Goal: Find specific page/section: Find specific page/section

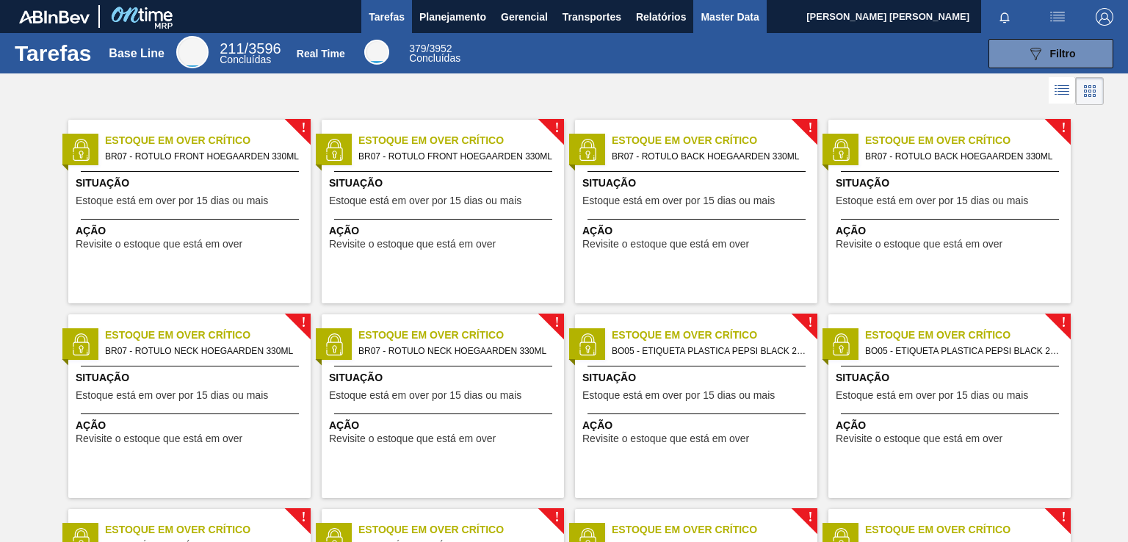
click at [726, 15] on span "Master Data" at bounding box center [730, 17] width 58 height 18
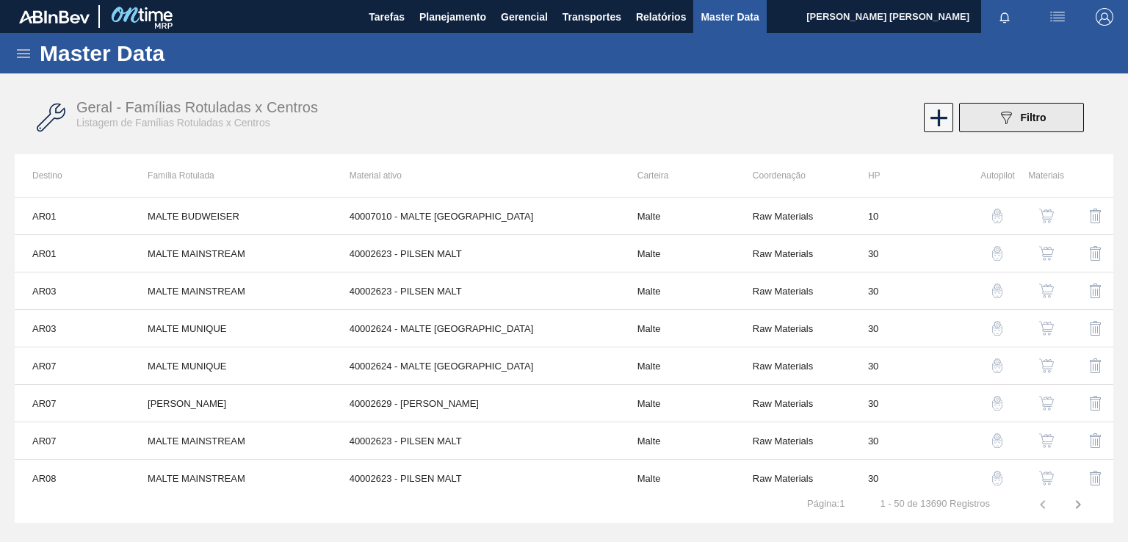
click at [998, 118] on icon "089F7B8B-B2A5-4AFE-B5C0-19BA573D28AC" at bounding box center [1007, 118] width 18 height 18
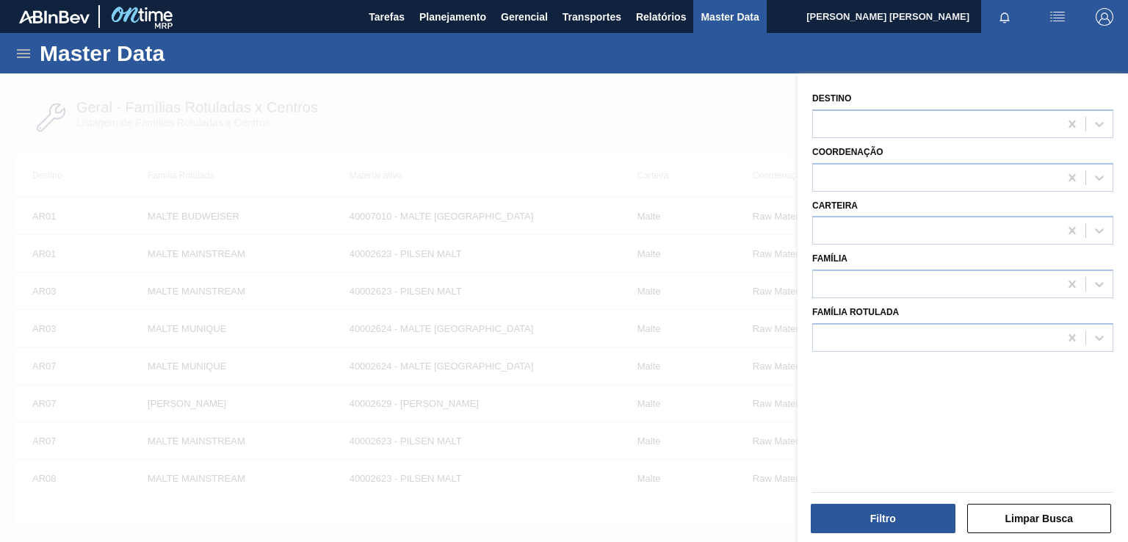
click at [701, 104] on div at bounding box center [564, 344] width 1128 height 542
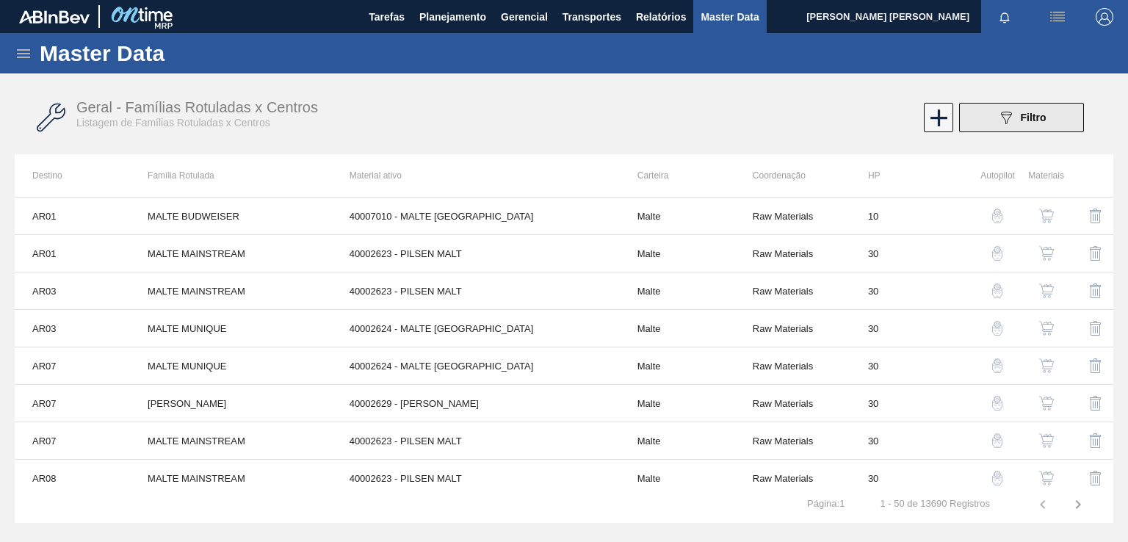
click at [987, 121] on button "089F7B8B-B2A5-4AFE-B5C0-19BA573D28AC Filtro" at bounding box center [1021, 117] width 125 height 29
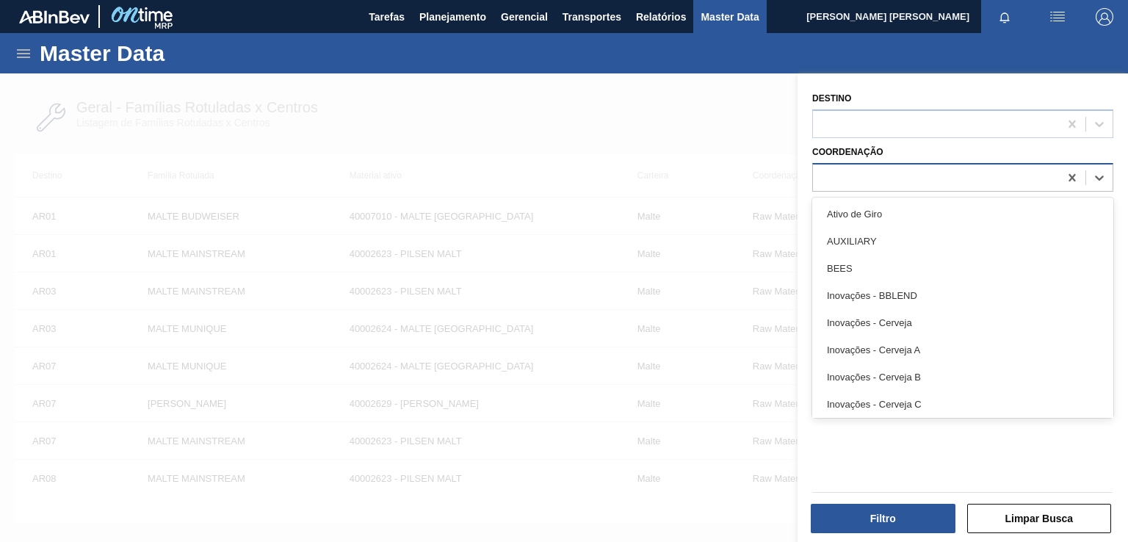
click at [843, 173] on div at bounding box center [936, 177] width 246 height 21
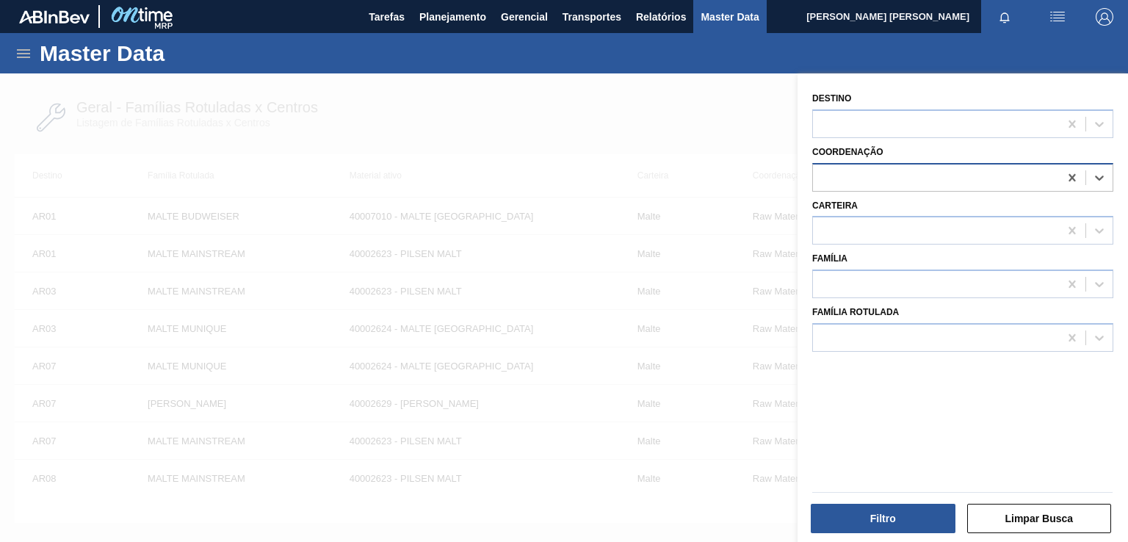
click at [843, 173] on div at bounding box center [936, 177] width 246 height 21
click at [847, 228] on div at bounding box center [936, 230] width 246 height 21
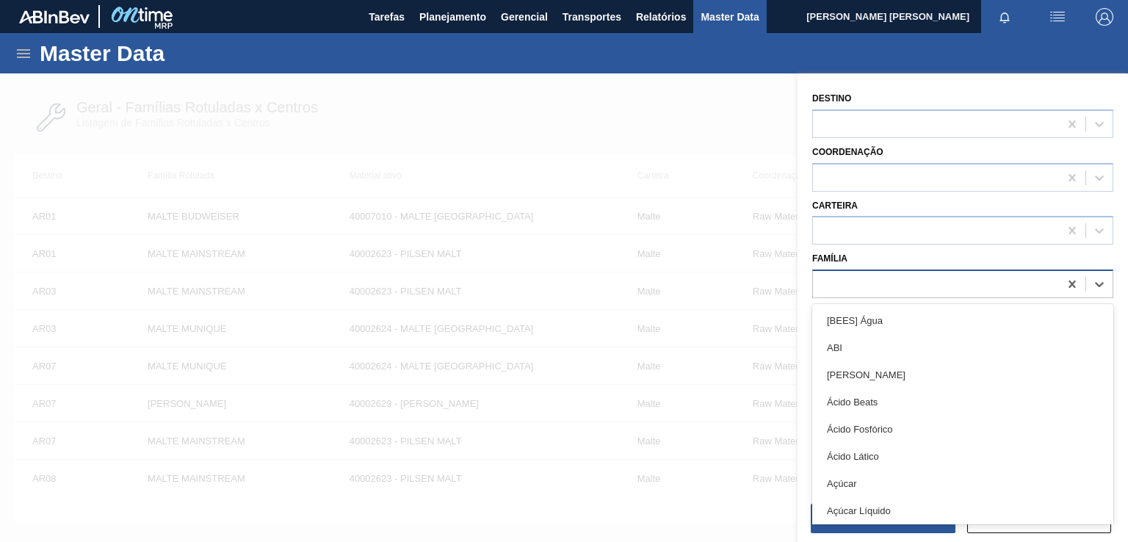
click at [849, 276] on div at bounding box center [936, 284] width 246 height 21
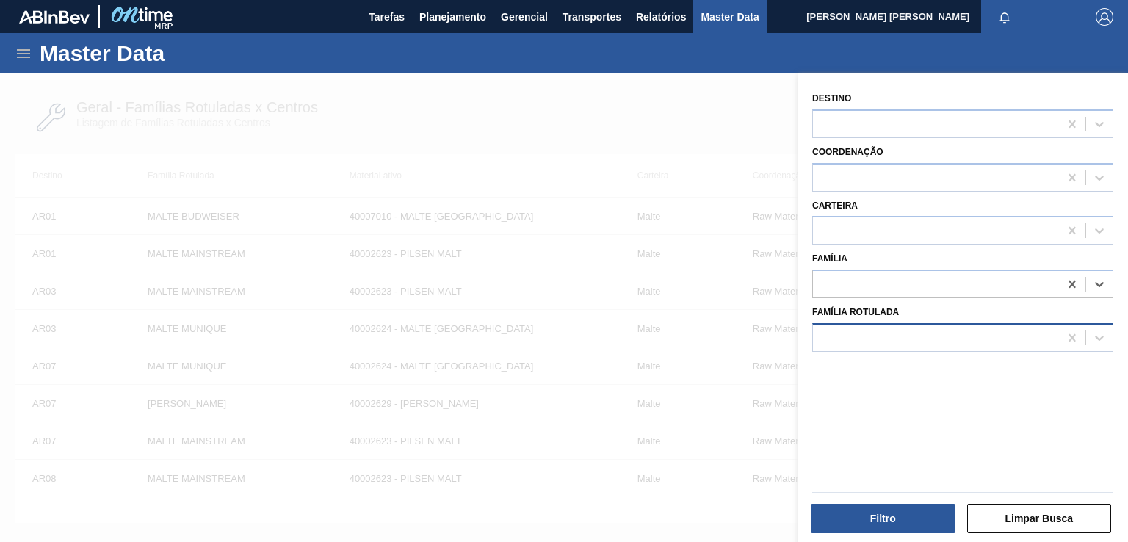
click at [849, 339] on div at bounding box center [936, 337] width 246 height 21
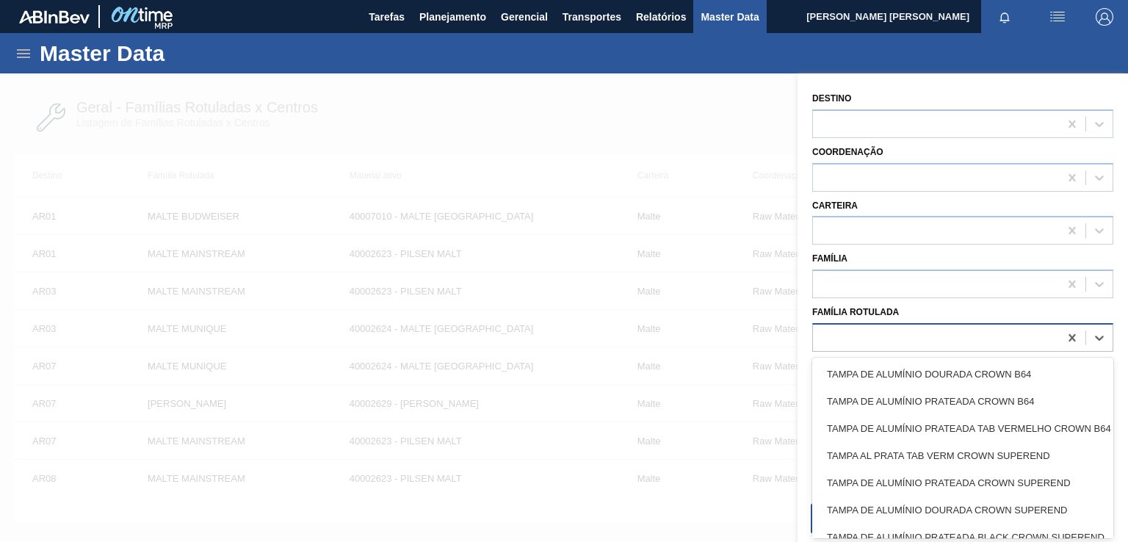
click at [849, 339] on div at bounding box center [936, 337] width 246 height 21
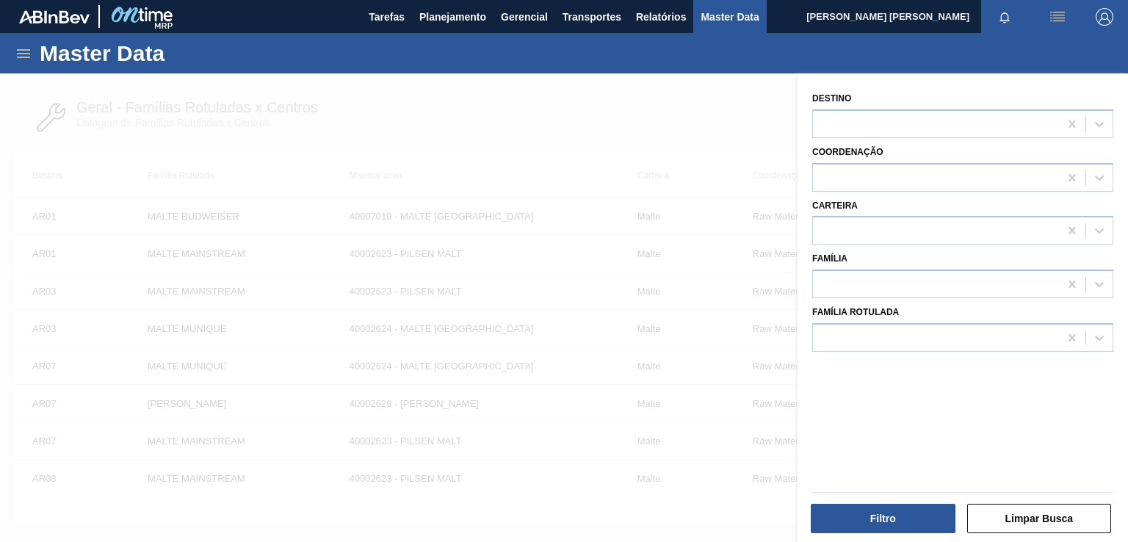
drag, startPoint x: 630, startPoint y: 104, endPoint x: 602, endPoint y: 129, distance: 38.5
click at [630, 104] on div at bounding box center [564, 344] width 1128 height 542
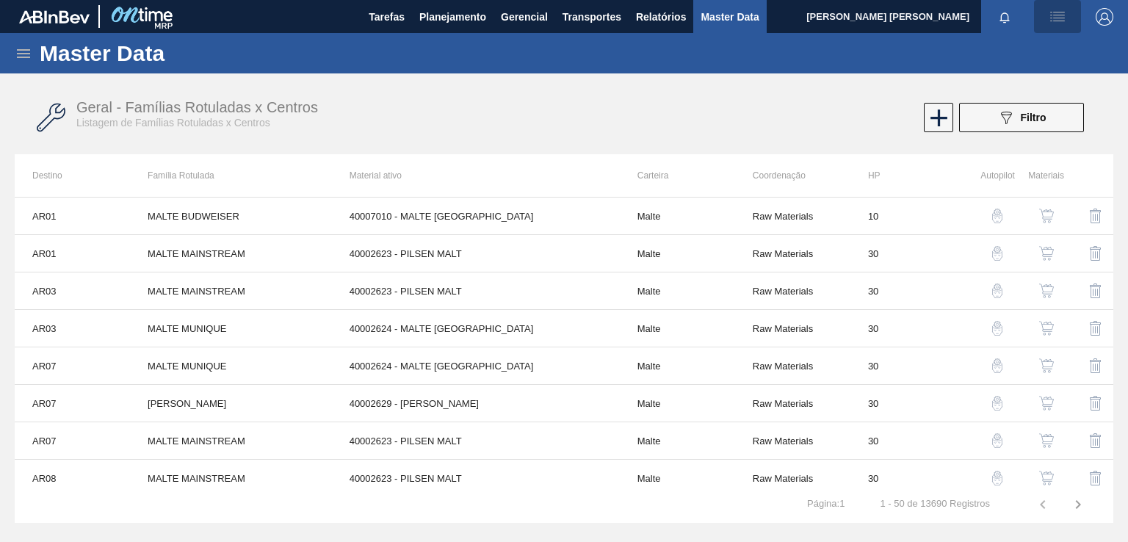
click at [1051, 15] on img "button" at bounding box center [1058, 17] width 18 height 18
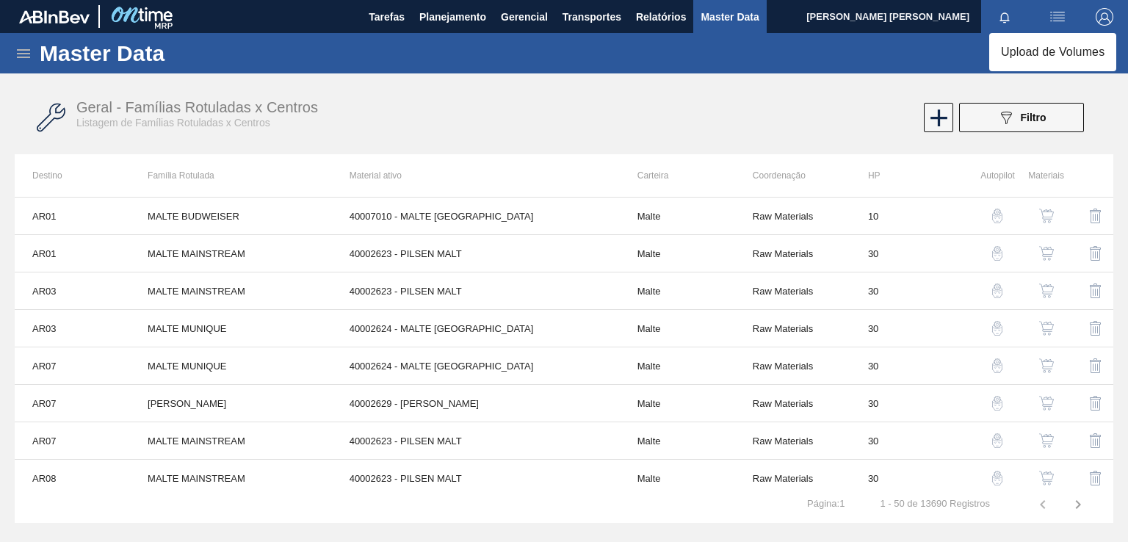
click at [926, 79] on div at bounding box center [564, 271] width 1128 height 542
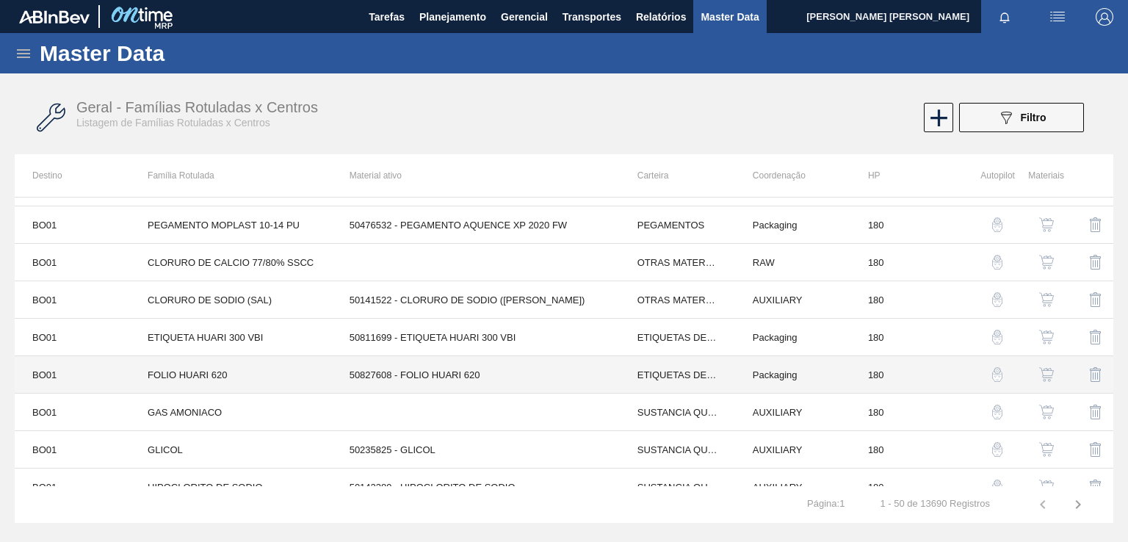
scroll to position [1576, 0]
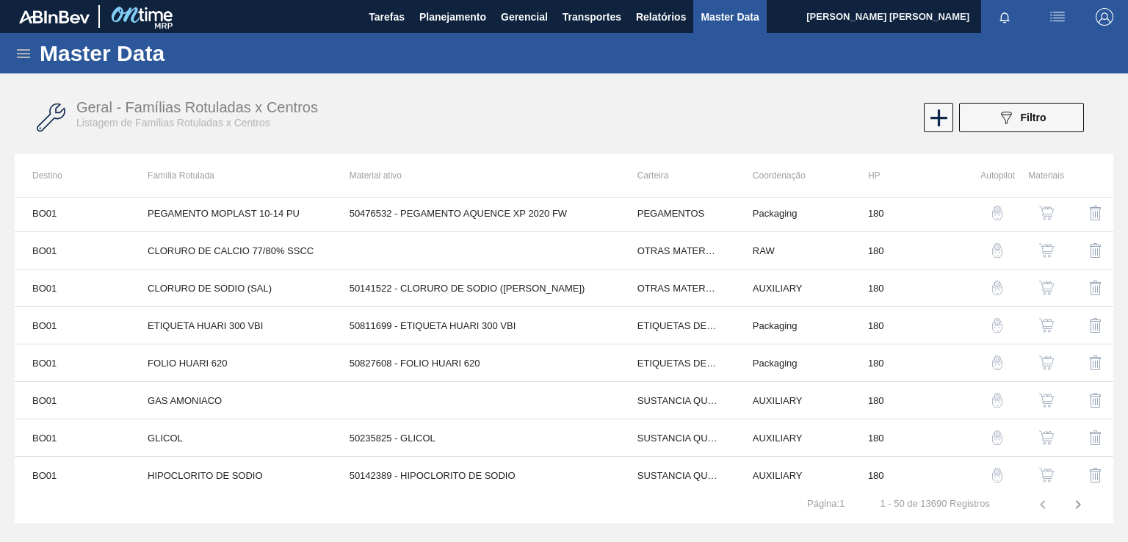
click at [39, 109] on icon at bounding box center [51, 117] width 29 height 29
click at [52, 115] on icon at bounding box center [51, 117] width 29 height 29
click at [120, 127] on span "Listagem de Famílias Rotuladas x Centros" at bounding box center [173, 123] width 194 height 12
click at [948, 113] on icon at bounding box center [939, 118] width 29 height 29
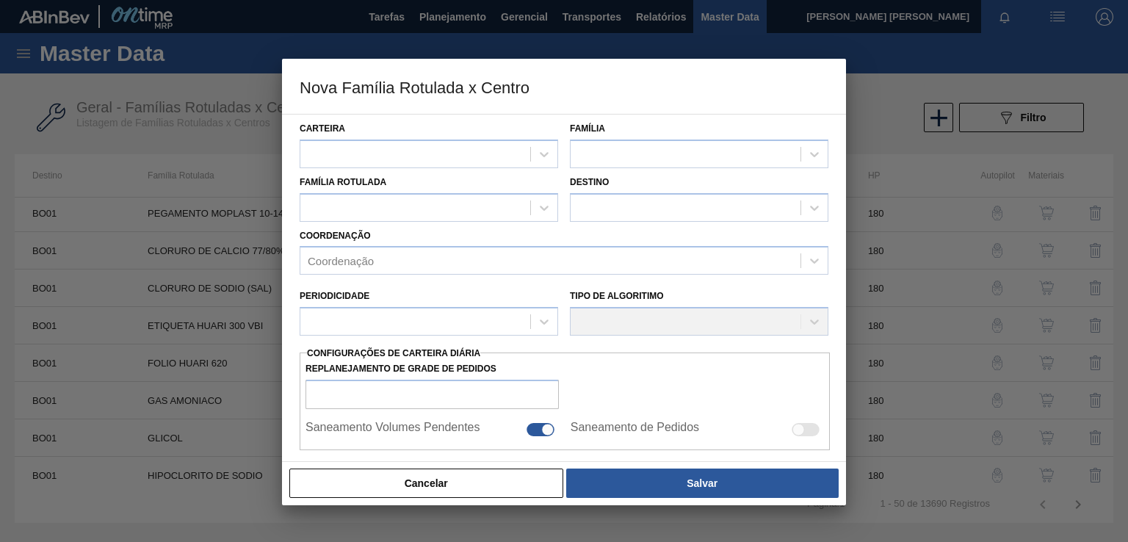
click at [203, 145] on div at bounding box center [564, 271] width 1128 height 542
drag, startPoint x: 126, startPoint y: 51, endPoint x: 80, endPoint y: 47, distance: 45.8
click at [125, 51] on div at bounding box center [564, 271] width 1128 height 542
click at [465, 490] on button "Cancelar" at bounding box center [426, 483] width 274 height 29
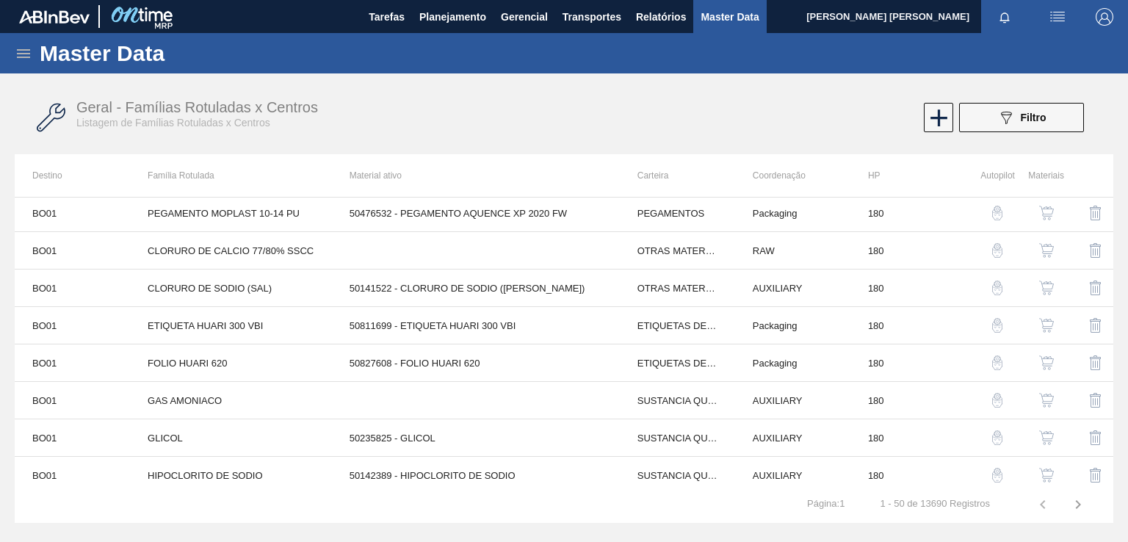
click at [21, 49] on icon at bounding box center [23, 53] width 13 height 9
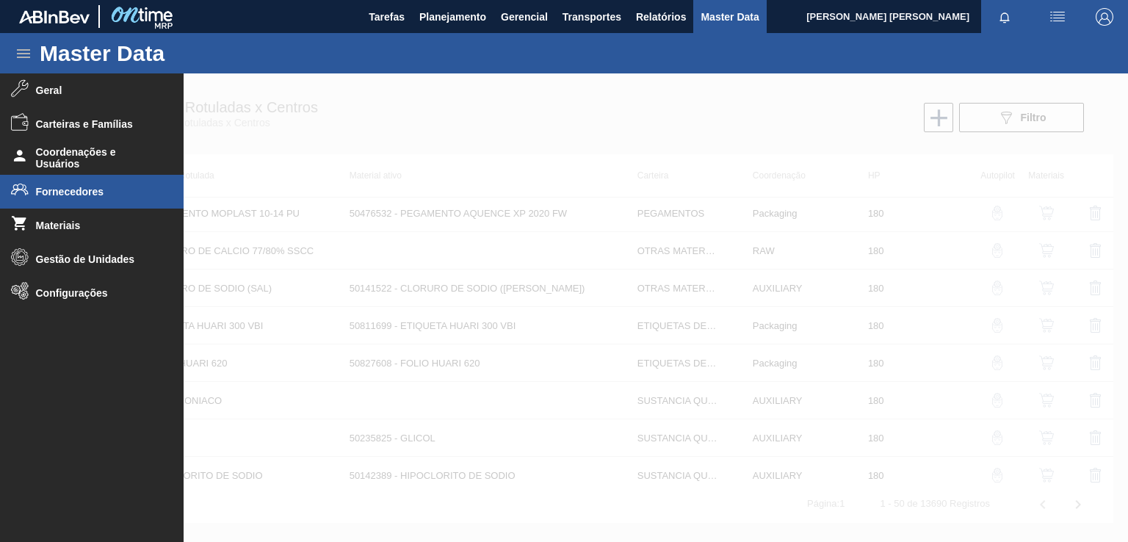
click at [54, 190] on span "Fornecedores" at bounding box center [96, 192] width 121 height 12
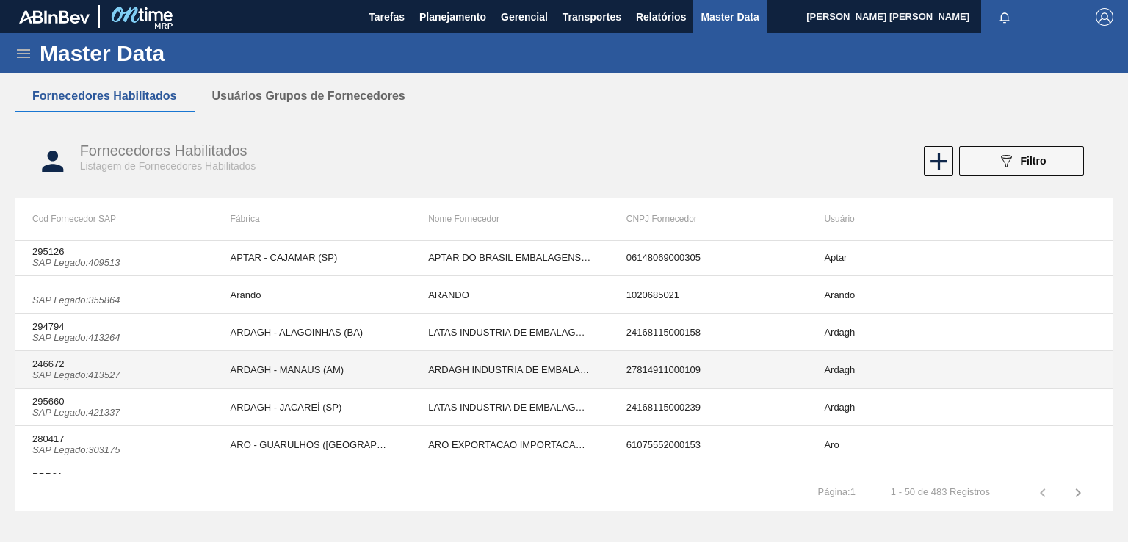
scroll to position [1469, 0]
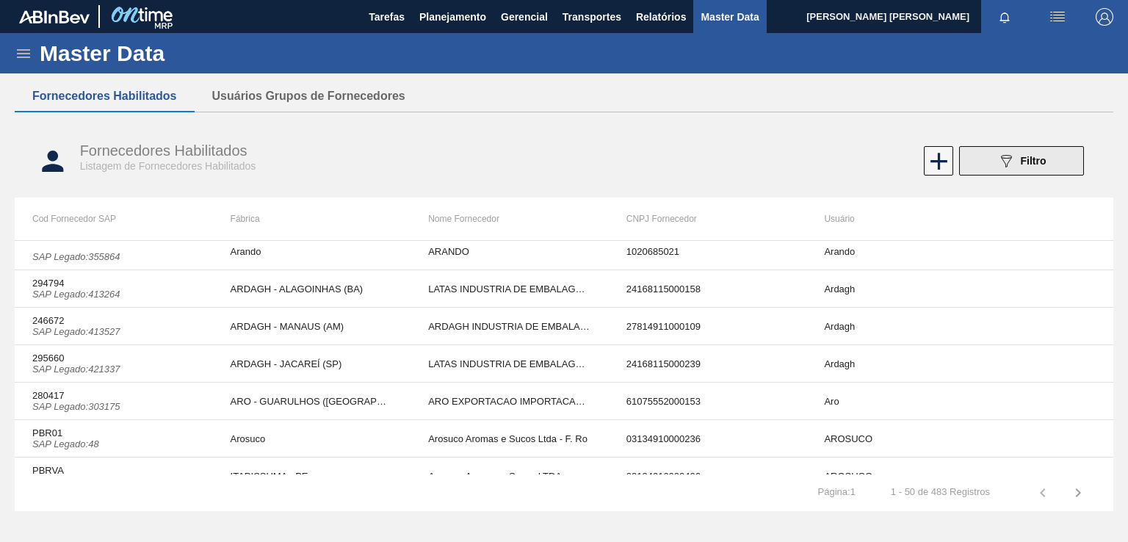
click at [981, 161] on button "089F7B8B-B2A5-4AFE-B5C0-19BA573D28AC Filtro" at bounding box center [1021, 160] width 125 height 29
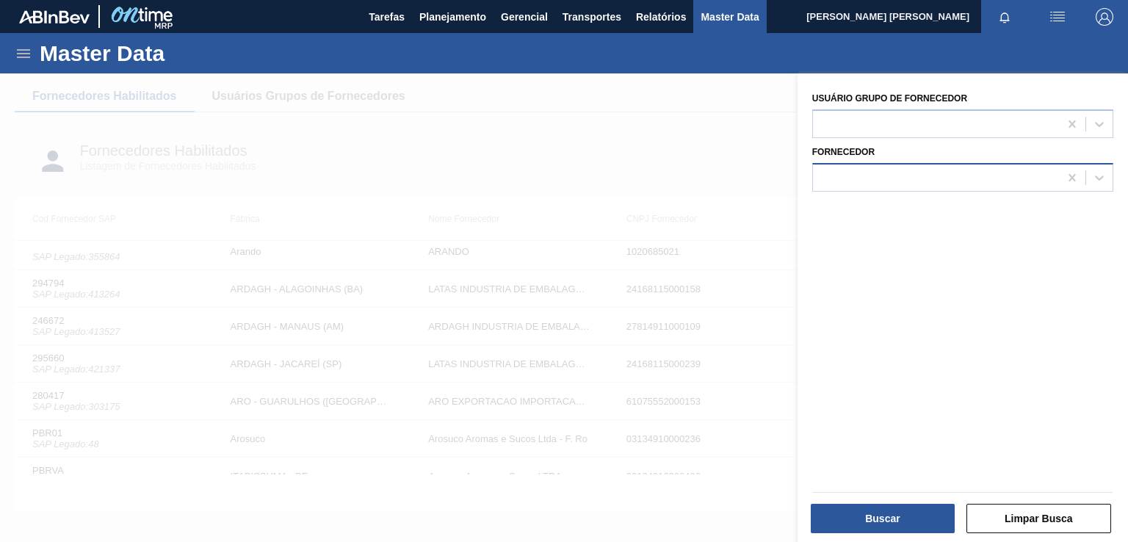
click at [865, 173] on div at bounding box center [936, 177] width 246 height 21
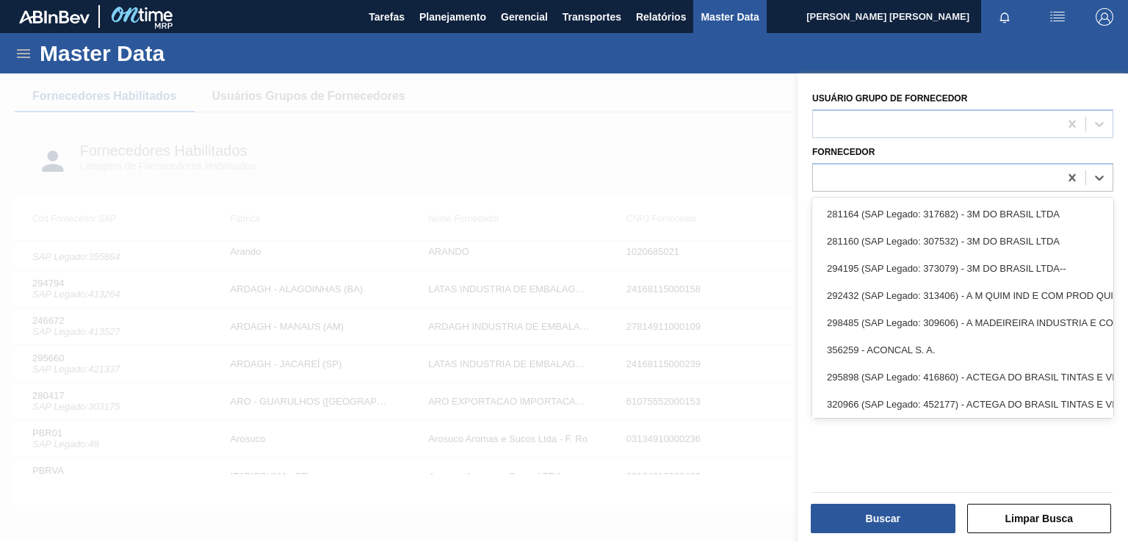
click at [352, 176] on div at bounding box center [564, 344] width 1128 height 542
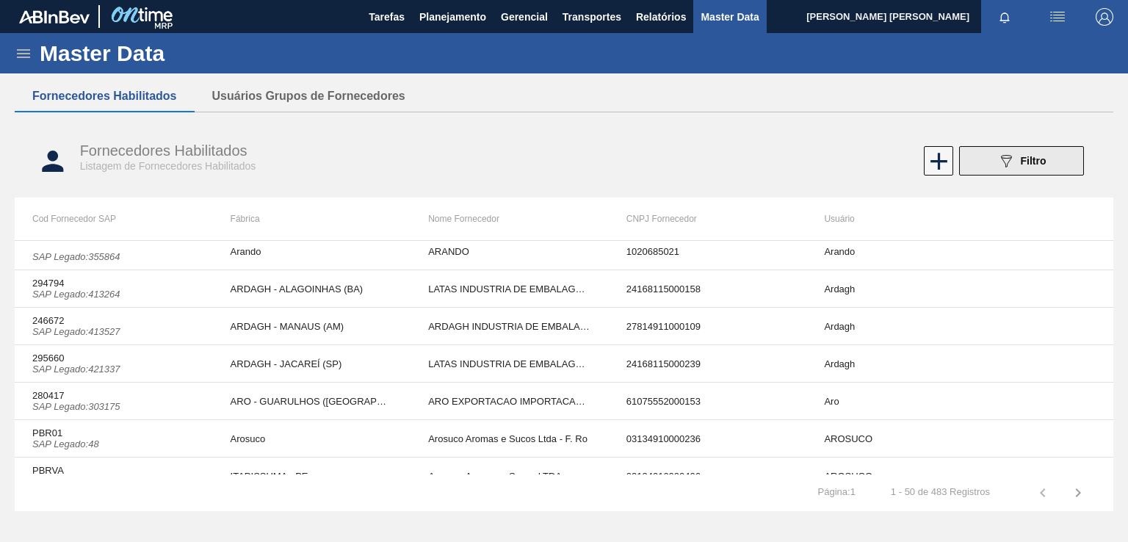
click at [1009, 168] on icon "089F7B8B-B2A5-4AFE-B5C0-19BA573D28AC" at bounding box center [1007, 161] width 18 height 18
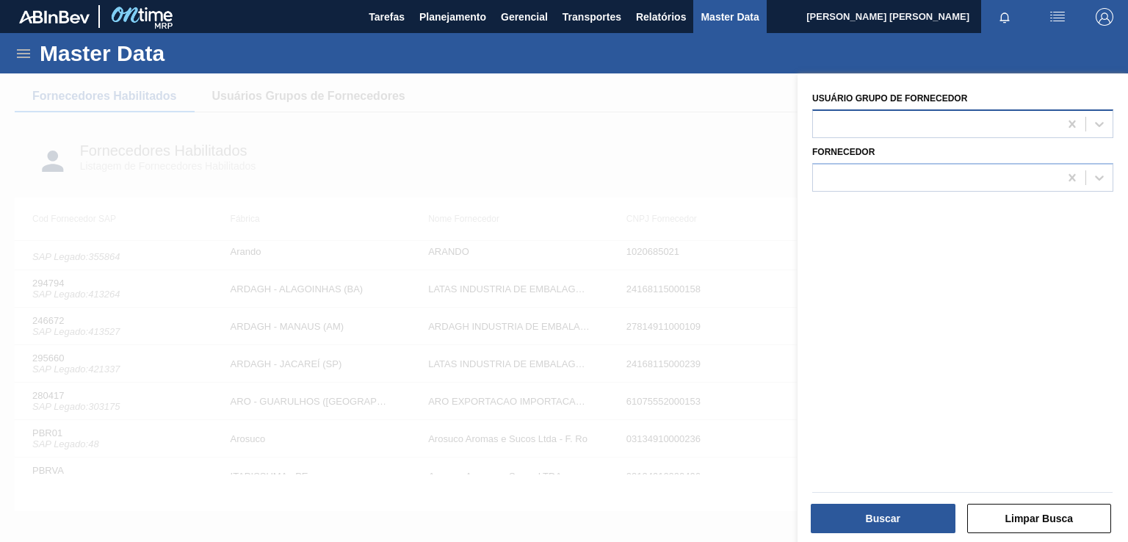
click at [898, 129] on div at bounding box center [936, 123] width 246 height 21
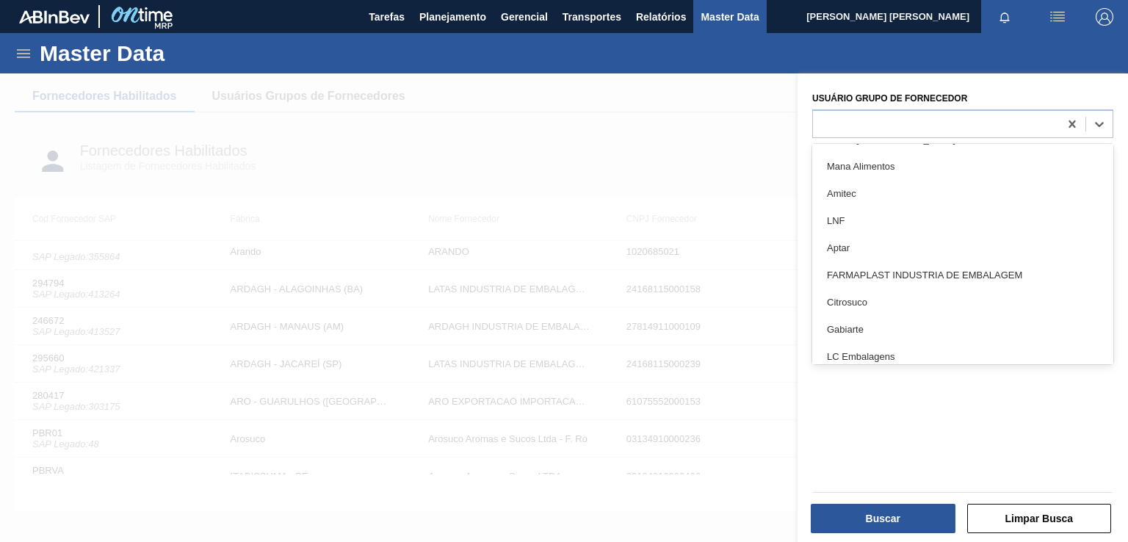
scroll to position [2530, 0]
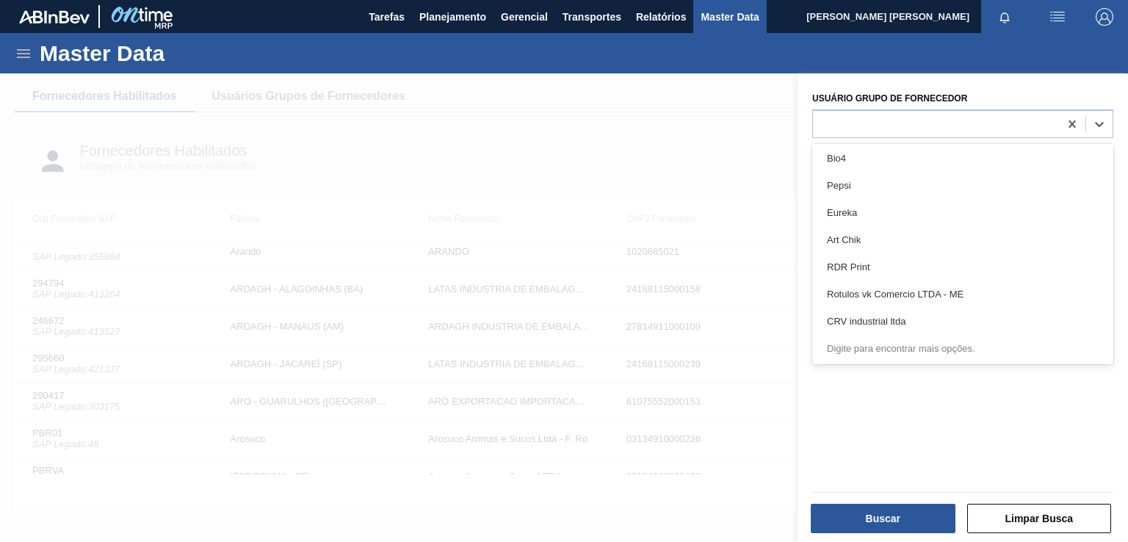
click at [660, 174] on div at bounding box center [564, 344] width 1128 height 542
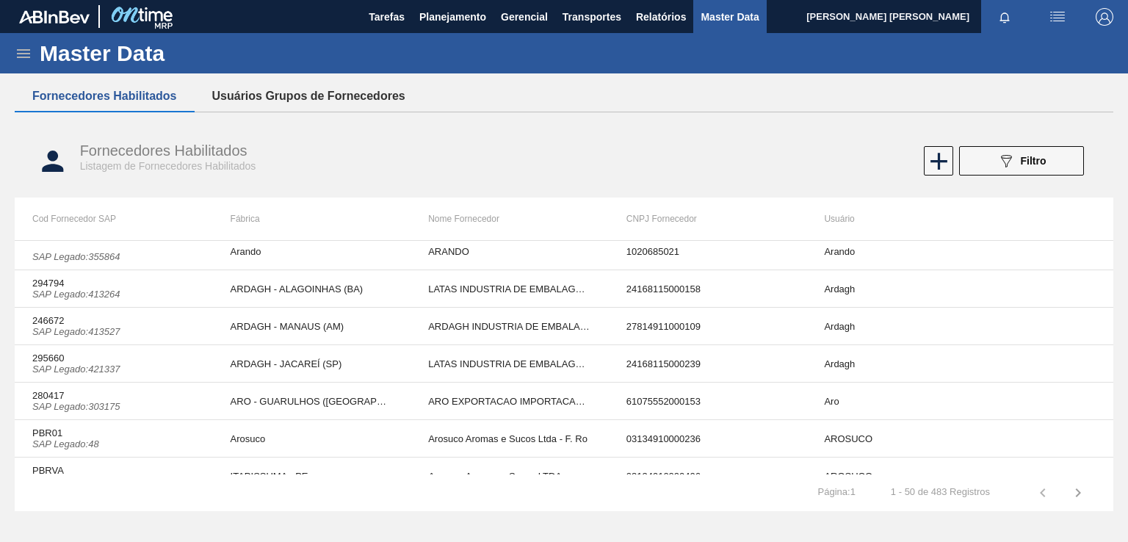
click at [250, 93] on button "Usuários Grupos de Fornecedores" at bounding box center [309, 96] width 228 height 31
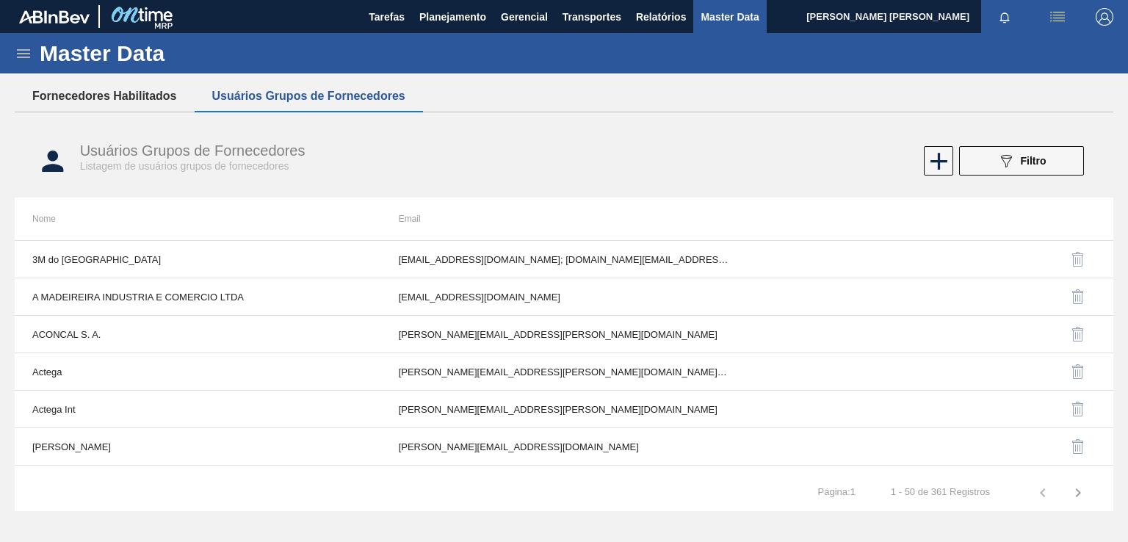
click at [139, 96] on button "Fornecedores Habilitados" at bounding box center [105, 96] width 180 height 31
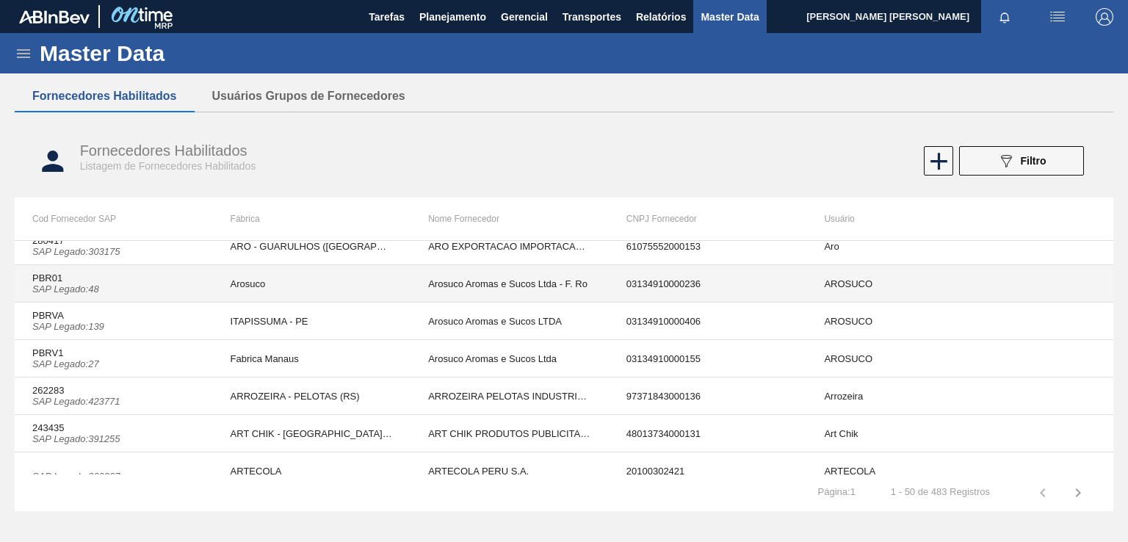
scroll to position [1631, 0]
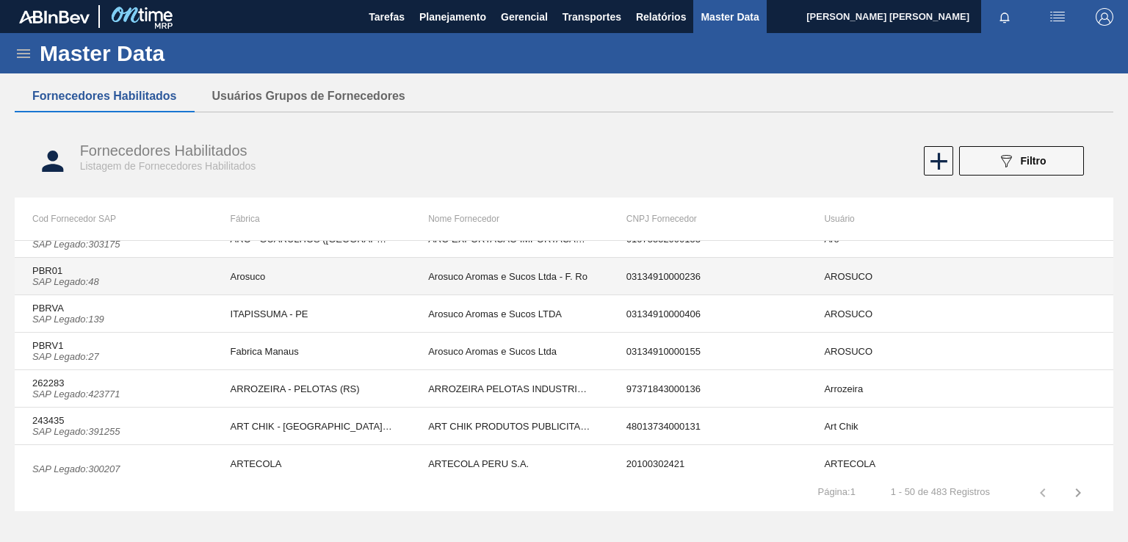
click at [645, 267] on td "03134910000236" at bounding box center [708, 276] width 198 height 37
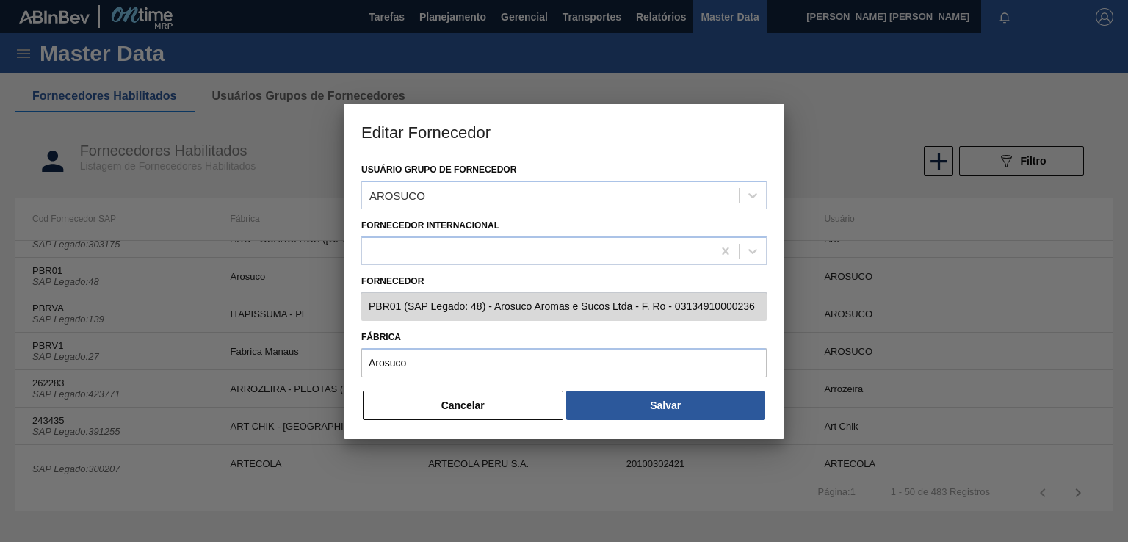
click at [796, 80] on div at bounding box center [564, 271] width 1128 height 542
click at [483, 401] on button "Cancelar" at bounding box center [463, 405] width 201 height 29
